Goal: Download file/media

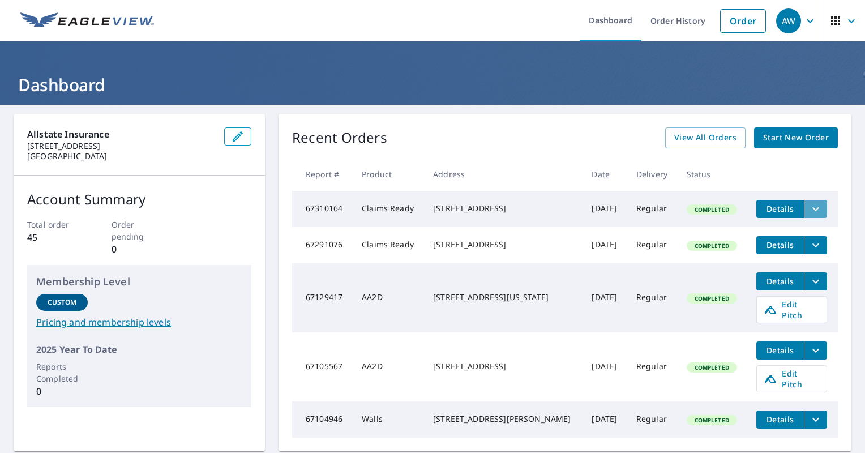
click at [809, 208] on icon "filesDropdownBtn-67310164" at bounding box center [816, 209] width 14 height 14
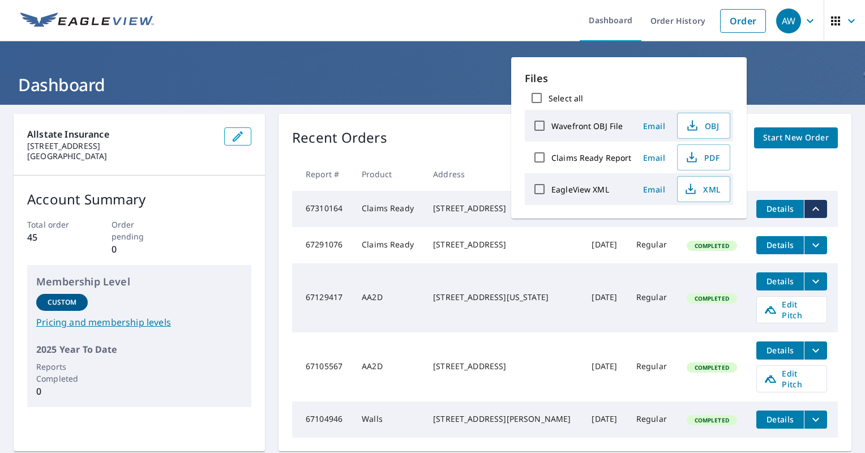
click at [538, 159] on input "Claims Ready Report" at bounding box center [539, 157] width 24 height 24
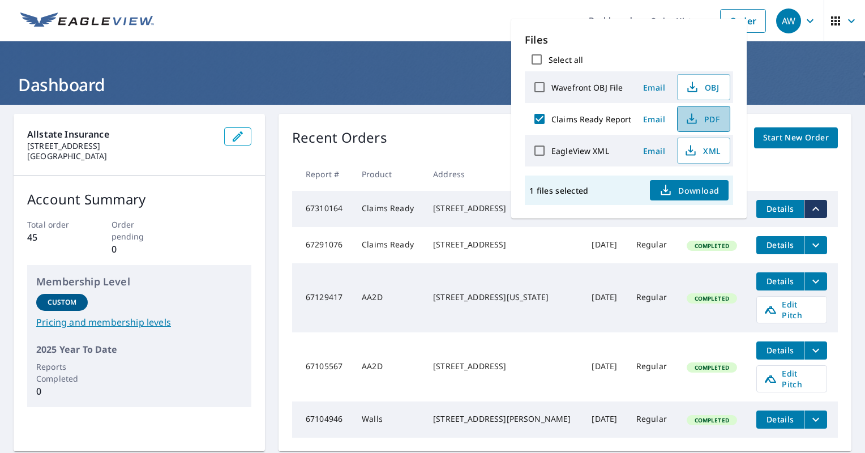
click at [699, 120] on span "PDF" at bounding box center [702, 119] width 36 height 14
click at [541, 111] on input "Claims Ready Report" at bounding box center [539, 119] width 24 height 24
checkbox input "false"
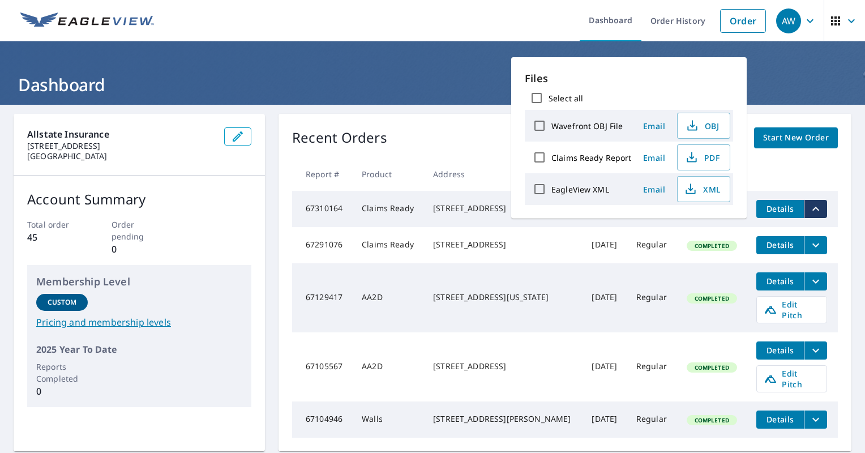
click at [801, 172] on th at bounding box center [792, 173] width 91 height 33
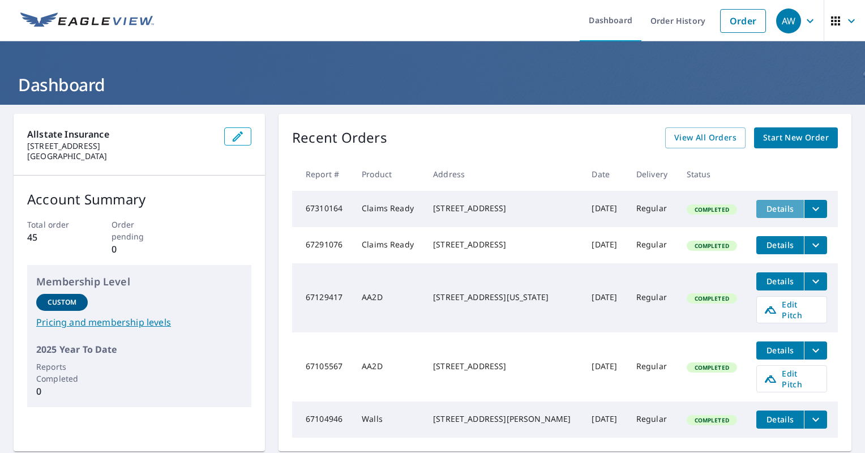
click at [773, 212] on span "Details" at bounding box center [780, 208] width 34 height 11
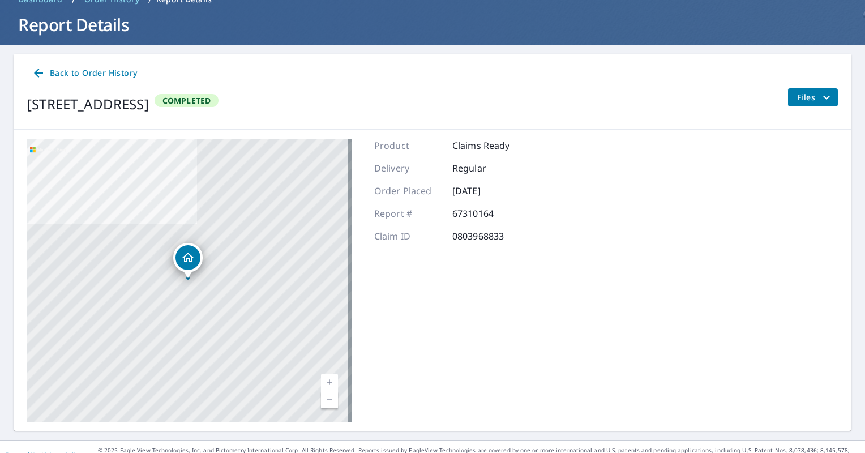
scroll to position [75, 0]
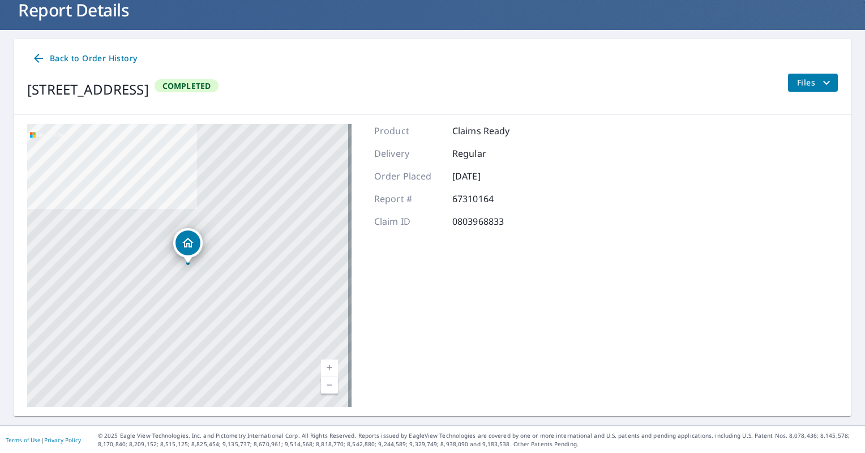
click at [803, 81] on span "Files" at bounding box center [815, 83] width 36 height 14
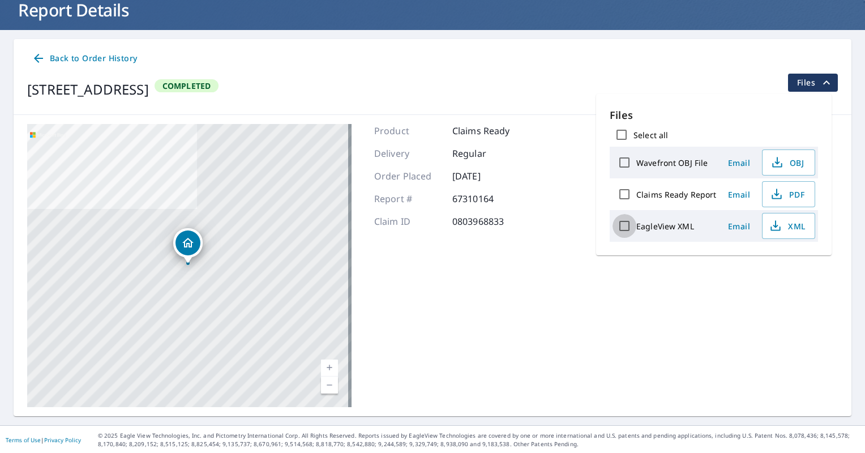
click at [625, 226] on input "EagleView XML" at bounding box center [624, 226] width 24 height 24
checkbox input "true"
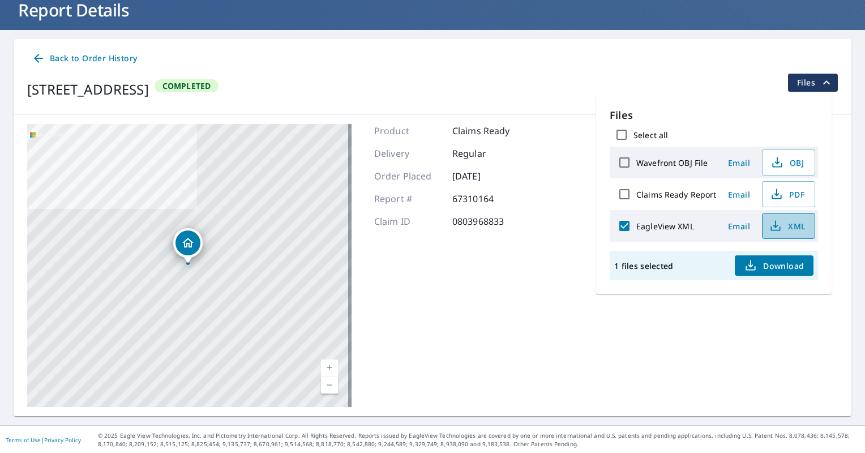
click at [788, 227] on span "XML" at bounding box center [787, 226] width 36 height 14
click at [564, 86] on div "[STREET_ADDRESS] Completed Files" at bounding box center [432, 90] width 810 height 32
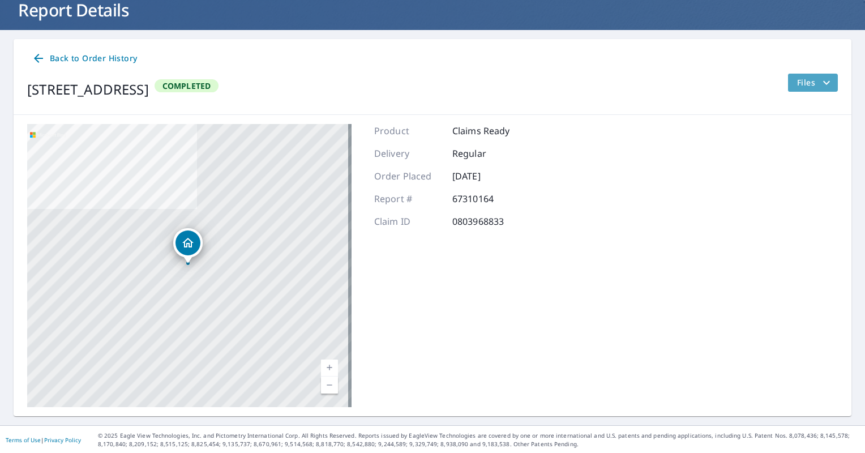
click at [806, 84] on span "Files" at bounding box center [815, 83] width 36 height 14
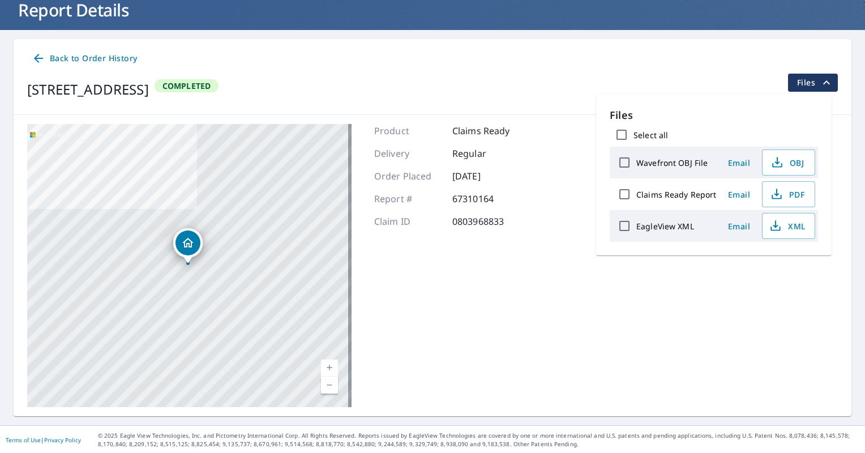
click at [507, 288] on div "Product Claims Ready Delivery Regular Order Placed [DATE] Report # 67310164 Cla…" at bounding box center [447, 265] width 146 height 283
